Goal: Task Accomplishment & Management: Complete application form

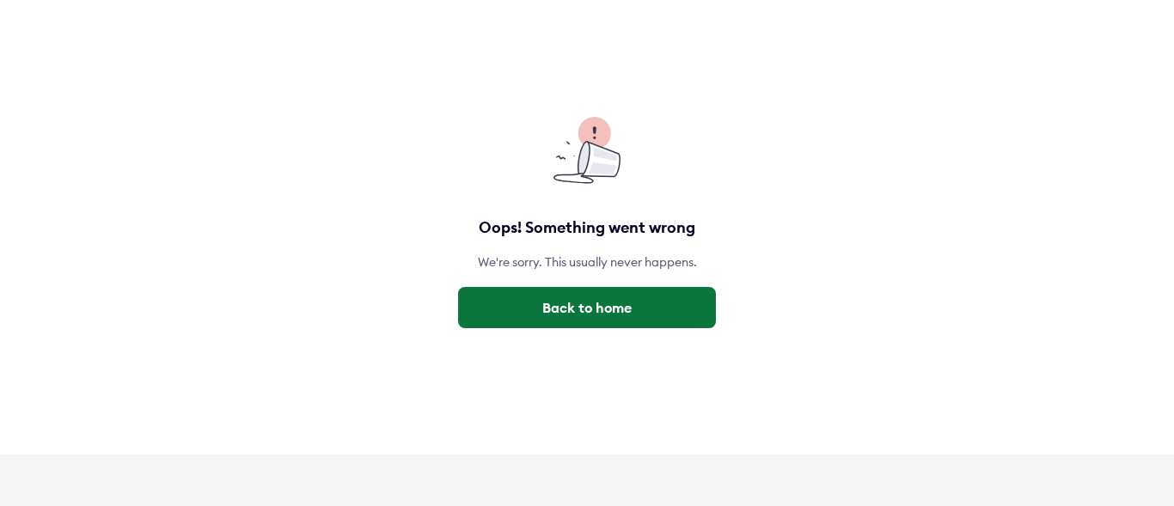
click at [549, 310] on button "Back to home" at bounding box center [587, 307] width 258 height 41
click at [622, 297] on button "Back to home" at bounding box center [587, 307] width 258 height 41
